Goal: Transaction & Acquisition: Purchase product/service

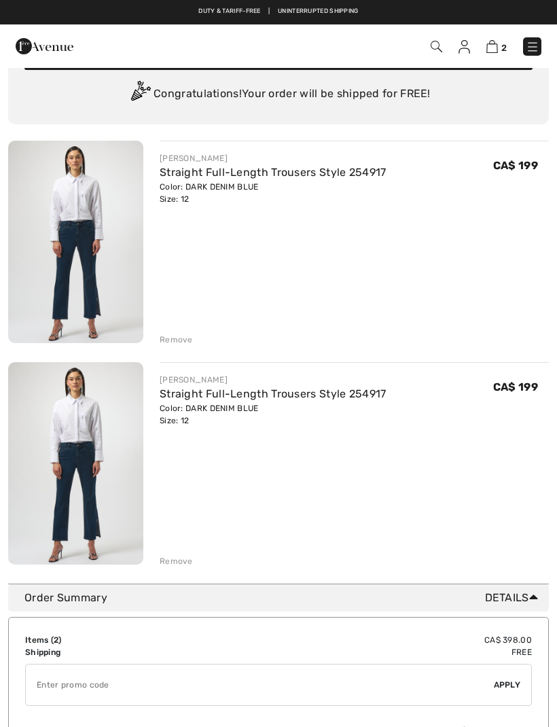
scroll to position [62, 0]
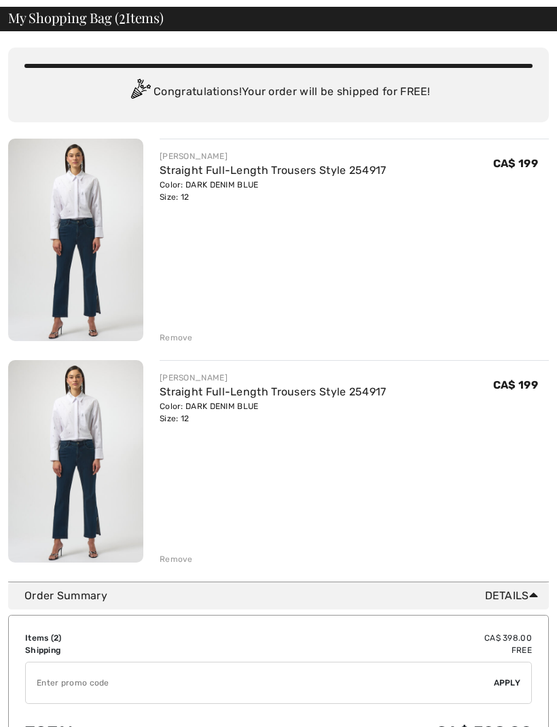
click at [172, 561] on div "Remove" at bounding box center [176, 559] width 33 height 12
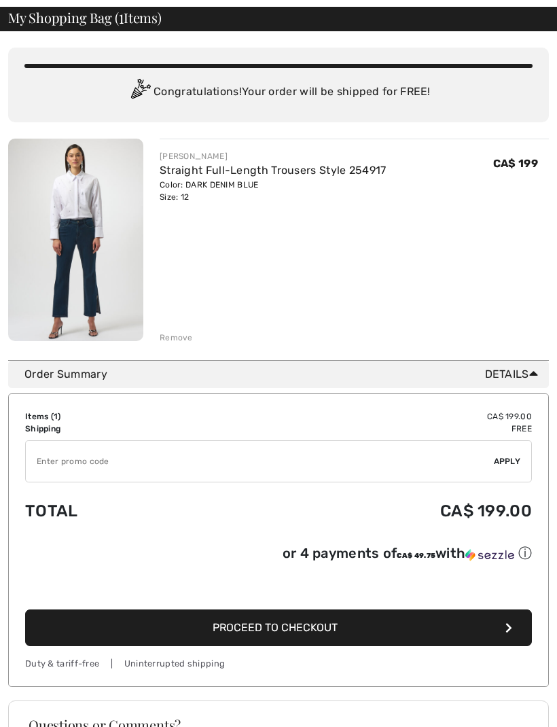
scroll to position [85, 0]
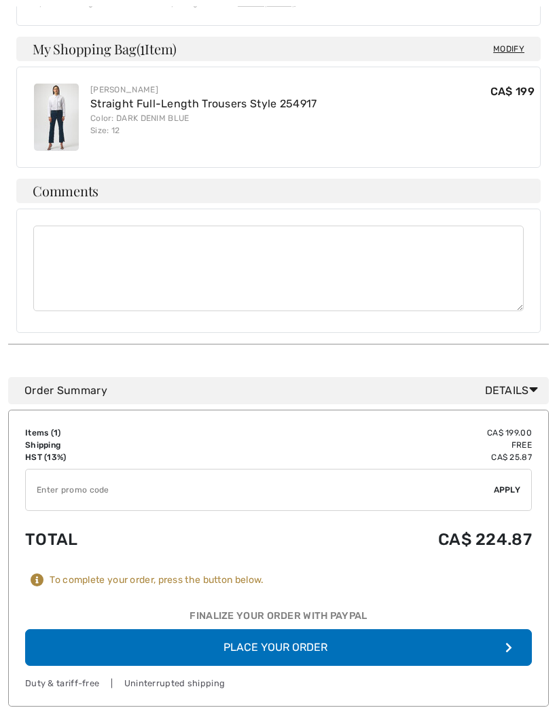
scroll to position [739, 0]
click at [340, 635] on button "Place Your Order" at bounding box center [278, 647] width 507 height 37
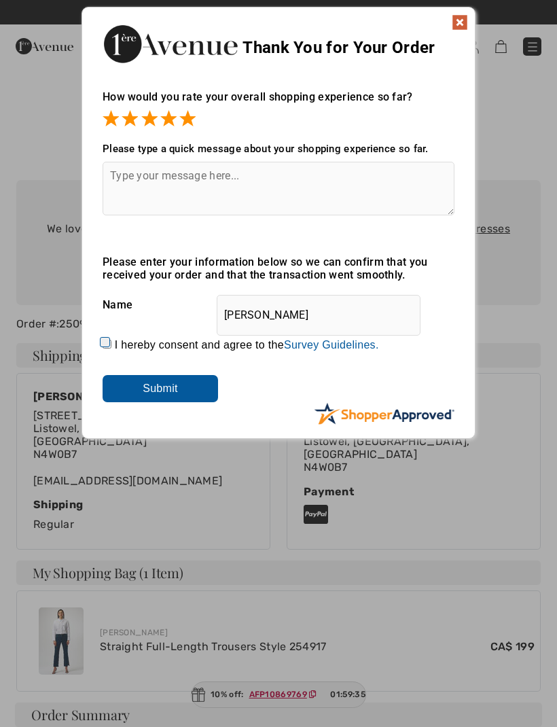
click at [166, 393] on input "Submit" at bounding box center [160, 388] width 115 height 27
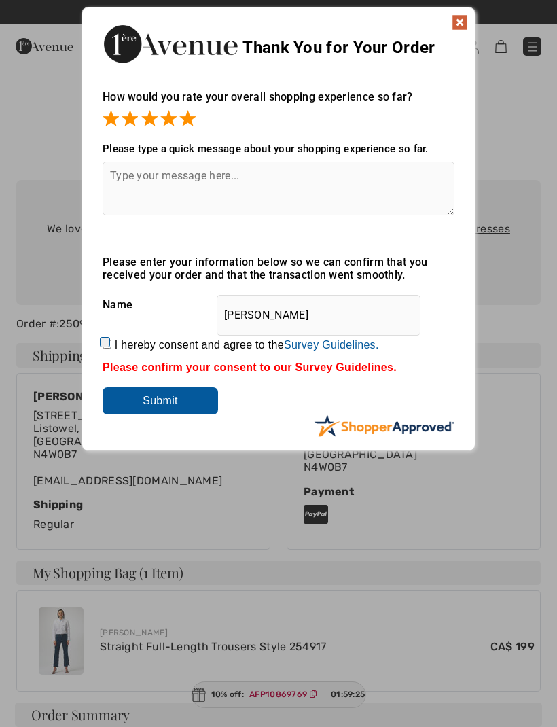
click at [467, 18] on img at bounding box center [460, 22] width 16 height 16
